Goal: Find contact information: Find contact information

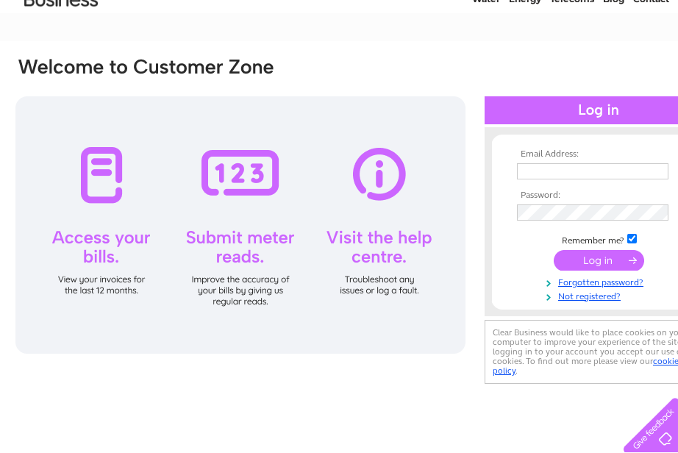
scroll to position [74, 0]
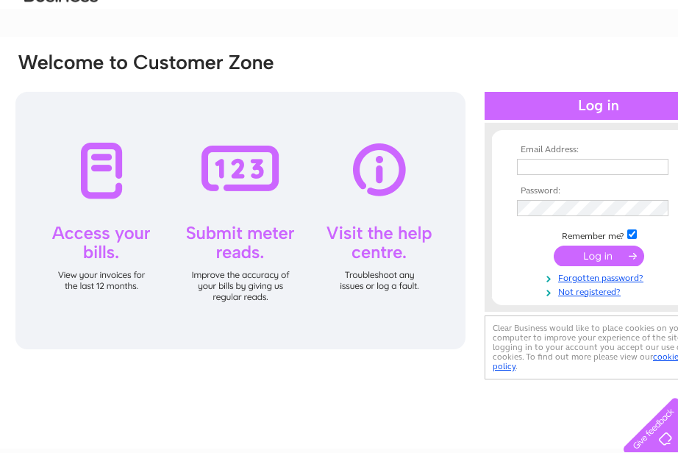
type input "[EMAIL_ADDRESS][DOMAIN_NAME]"
click at [597, 257] on input "submit" at bounding box center [599, 256] width 90 height 21
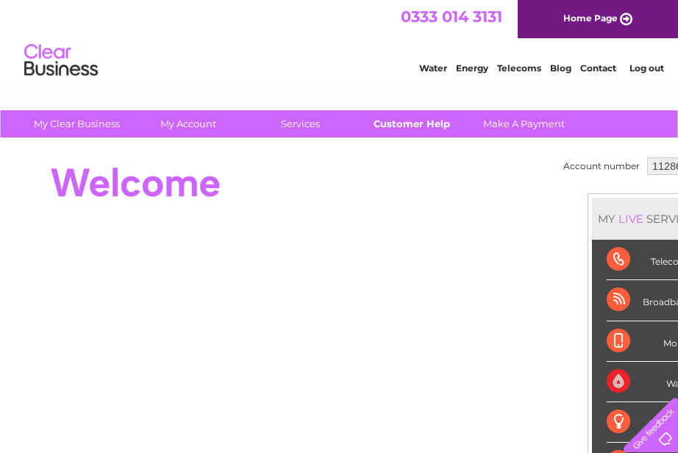
click at [421, 125] on link "Customer Help" at bounding box center [412, 123] width 121 height 27
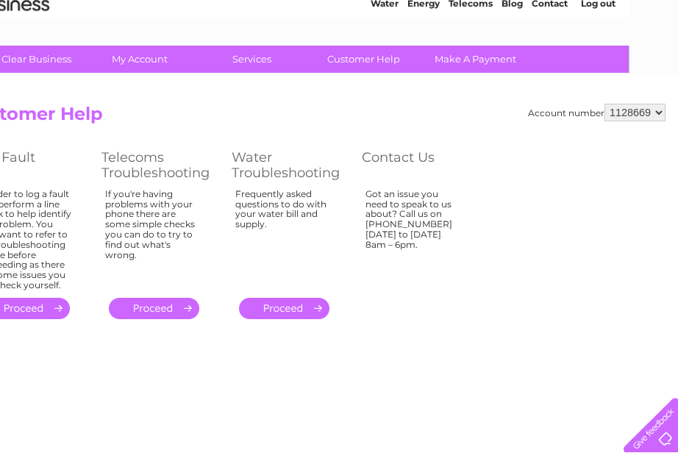
scroll to position [65, 49]
click at [655, 112] on select "1128669 1129303" at bounding box center [634, 113] width 61 height 18
select select "1129303"
click at [605, 104] on select "1128669 1129303" at bounding box center [634, 113] width 61 height 18
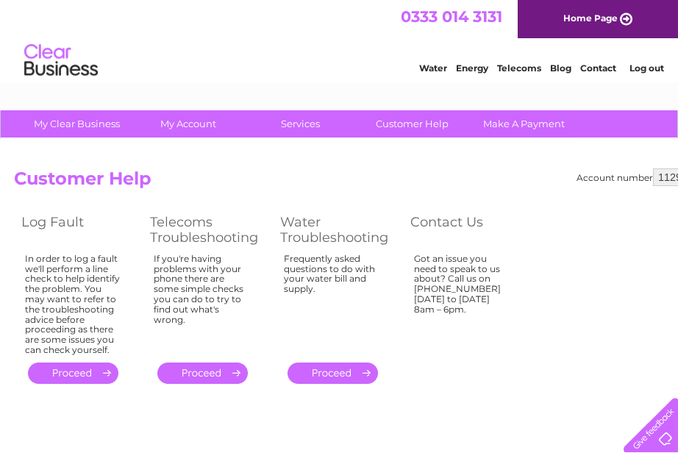
click at [435, 219] on th "Contact Us" at bounding box center [467, 229] width 129 height 39
click at [121, 275] on div "Got an issue you need to speak to us about? Call us on [PHONE_NUMBER] [DATE] to…" at bounding box center [73, 305] width 96 height 102
drag, startPoint x: 432, startPoint y: 275, endPoint x: 460, endPoint y: 286, distance: 29.4
click at [121, 286] on div "Got an issue you need to speak to us about? Call us on [PHONE_NUMBER] [DATE] to…" at bounding box center [73, 305] width 96 height 102
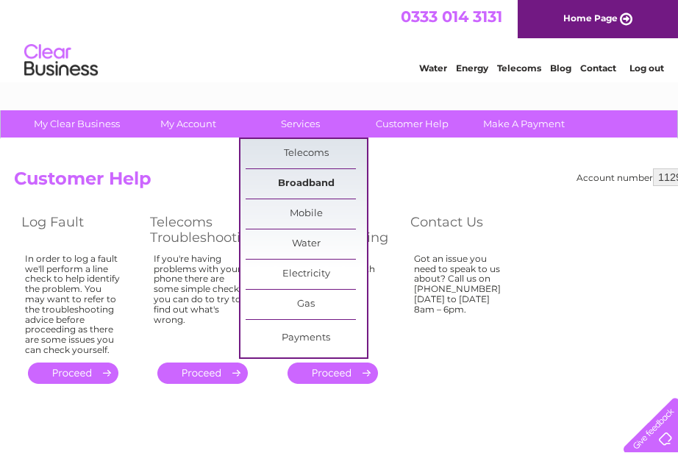
click at [306, 185] on link "Broadband" at bounding box center [306, 183] width 121 height 29
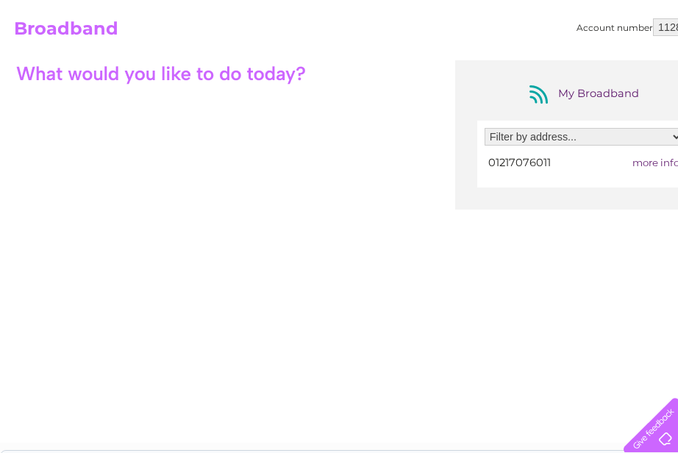
scroll to position [107, 0]
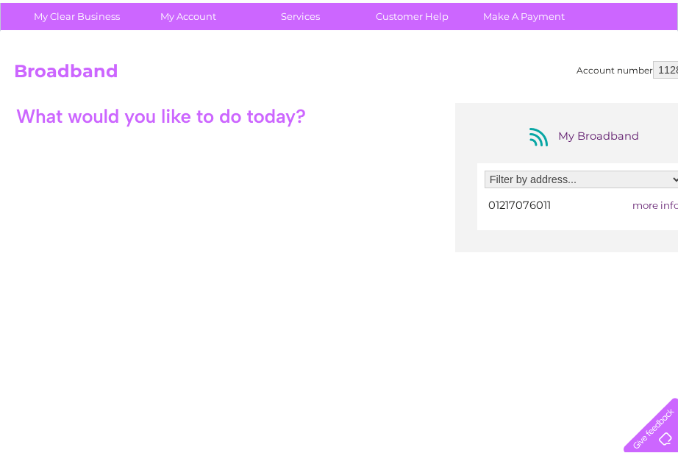
click at [529, 317] on div "My Broadband Filter by address... 551 Warwick Road, Tyseley, Birmingham, West M…" at bounding box center [364, 246] width 700 height 287
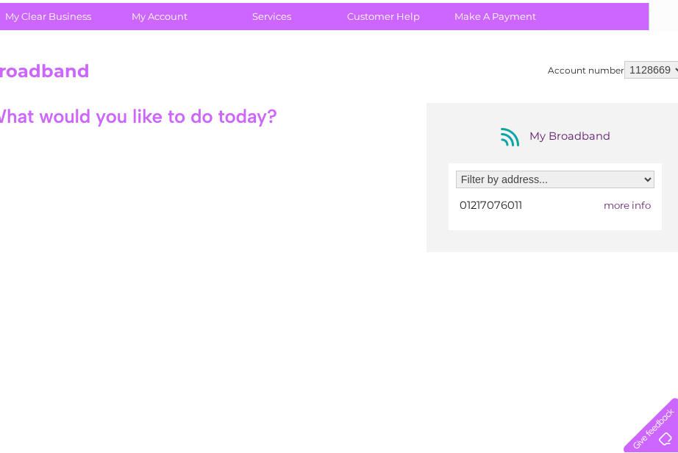
scroll to position [107, 49]
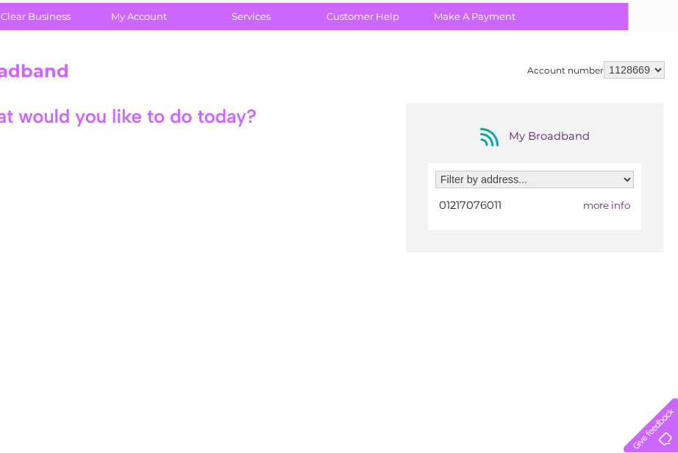
click at [49, 171] on div "My Broadband Filter by address... 551 Warwick Road, Tyseley, Birmingham, West M…" at bounding box center [315, 246] width 700 height 287
click at [626, 181] on select "Filter by address... 551 Warwick Road, Tyseley, Birmingham, West Midlands, B11 …" at bounding box center [534, 180] width 199 height 18
click at [311, 147] on div "My Broadband Filter by address... 551 Warwick Road, Tyseley, Birmingham, West M…" at bounding box center [315, 246] width 700 height 287
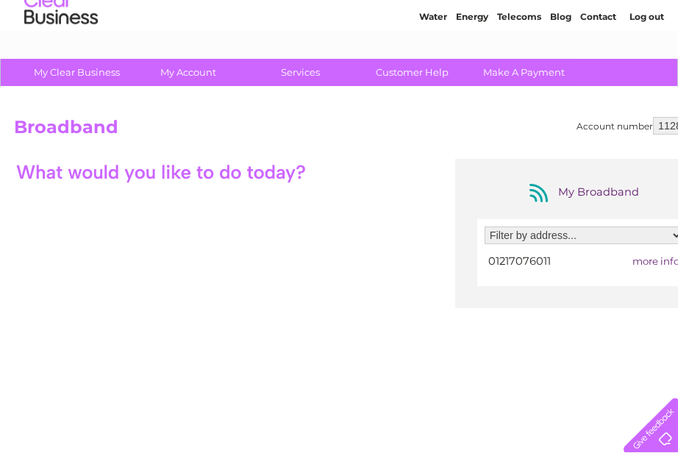
scroll to position [0, 0]
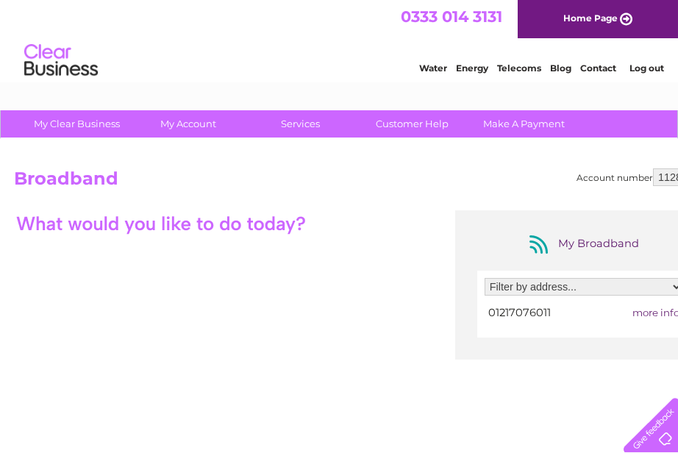
click at [601, 71] on link "Contact" at bounding box center [598, 68] width 36 height 11
